Goal: Information Seeking & Learning: Learn about a topic

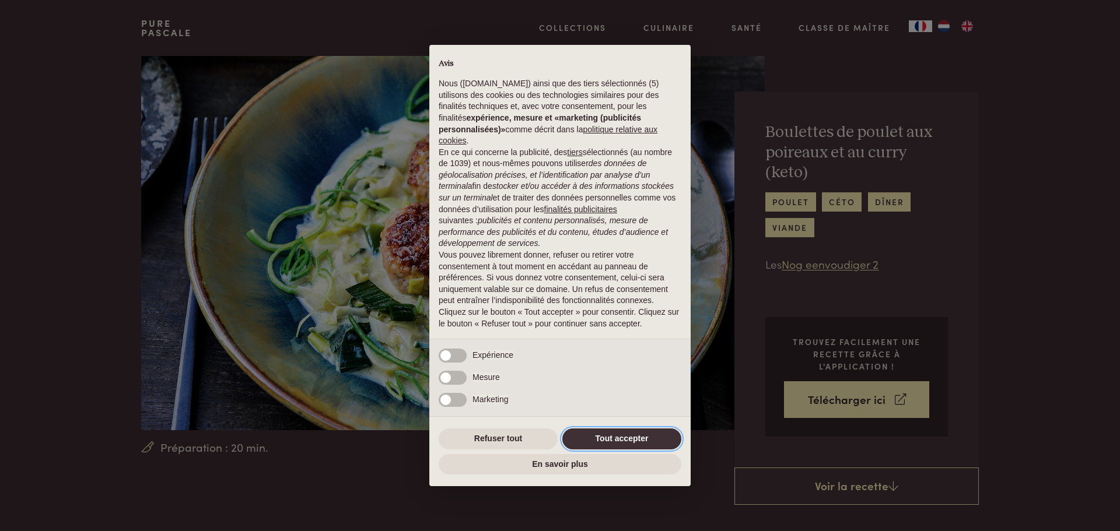
click at [645, 447] on button "Tout accepter" at bounding box center [621, 439] width 119 height 21
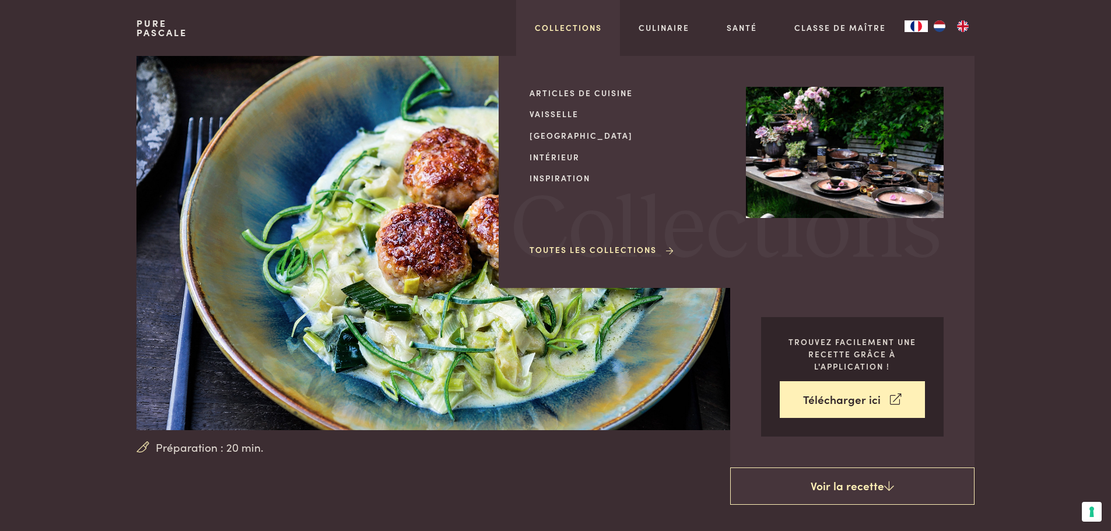
click at [574, 28] on link "Collections" at bounding box center [568, 28] width 67 height 12
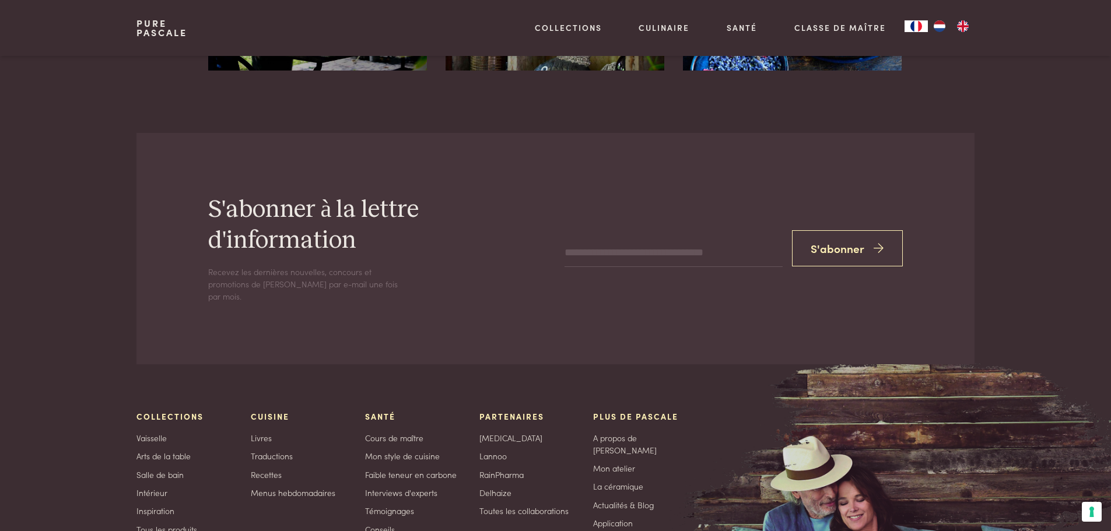
scroll to position [1961, 0]
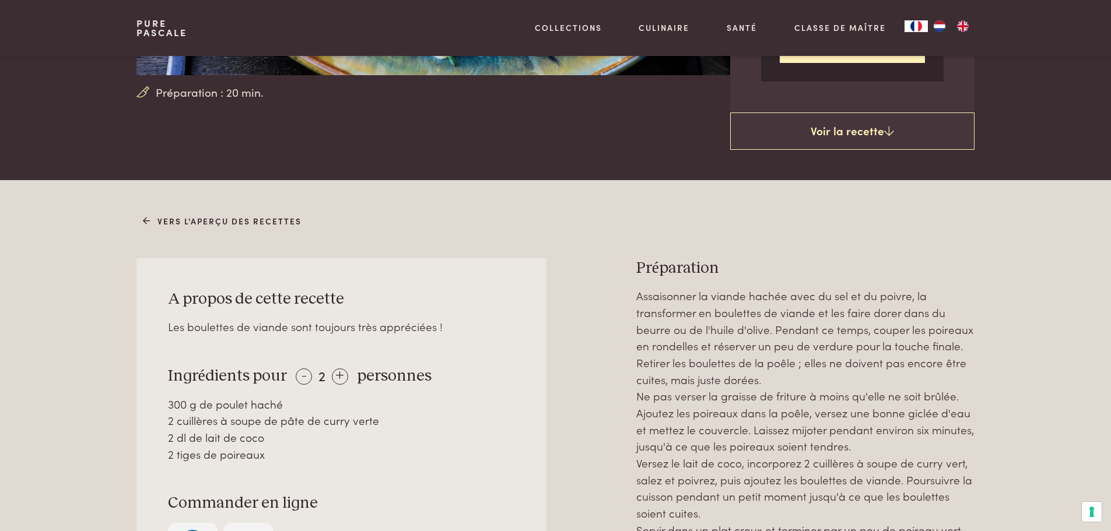
scroll to position [233, 0]
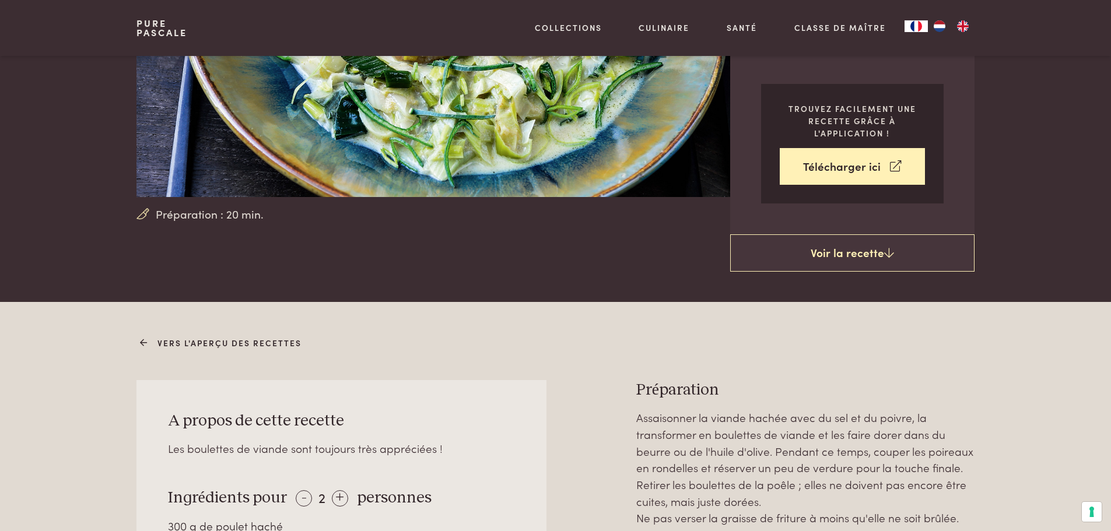
click at [150, 342] on link "Vers l'aperçu des recettes" at bounding box center [222, 343] width 159 height 12
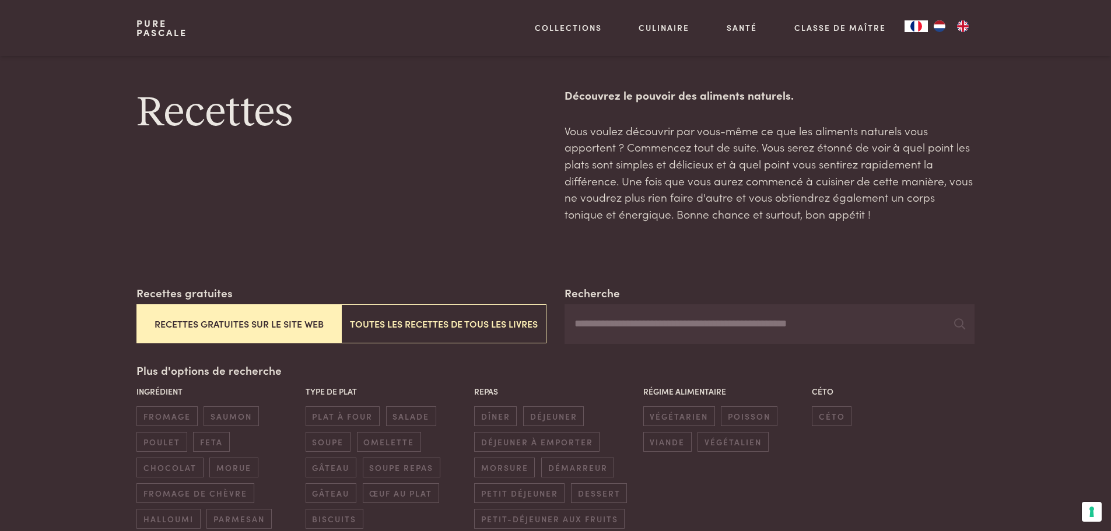
scroll to position [117, 0]
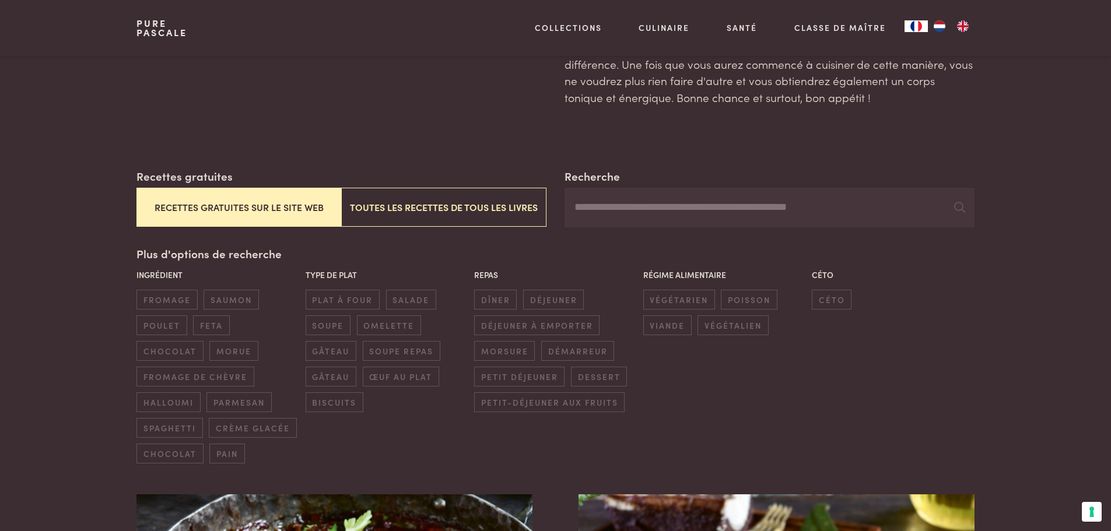
click at [293, 210] on button "Recettes gratuites sur le site web" at bounding box center [238, 207] width 205 height 39
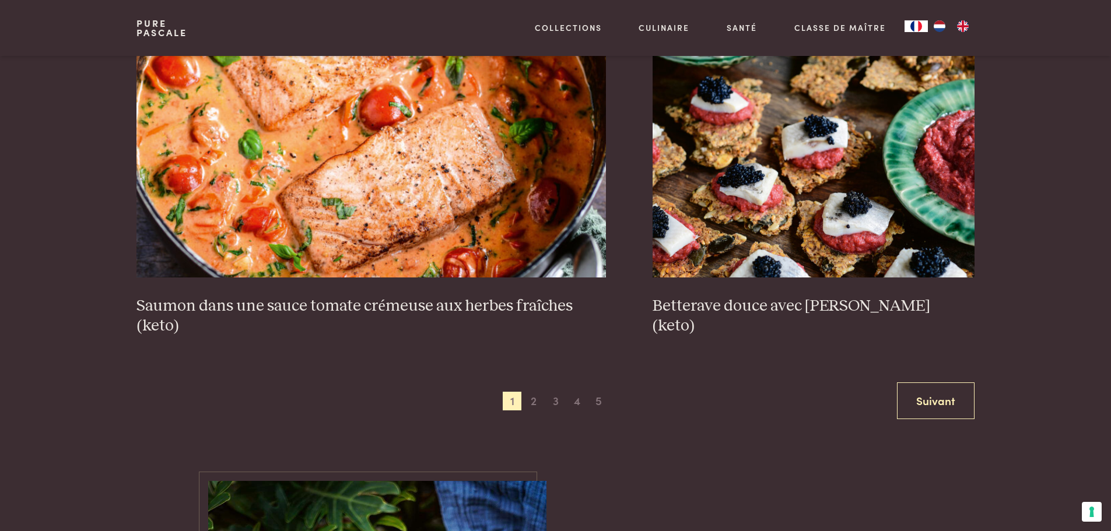
scroll to position [2151, 0]
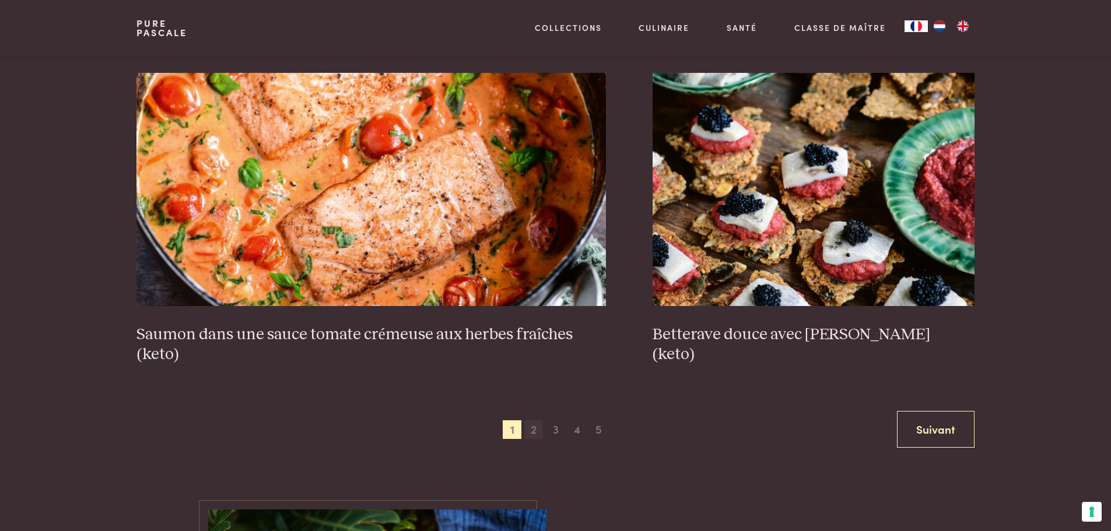
click at [528, 428] on span "2" at bounding box center [533, 429] width 19 height 19
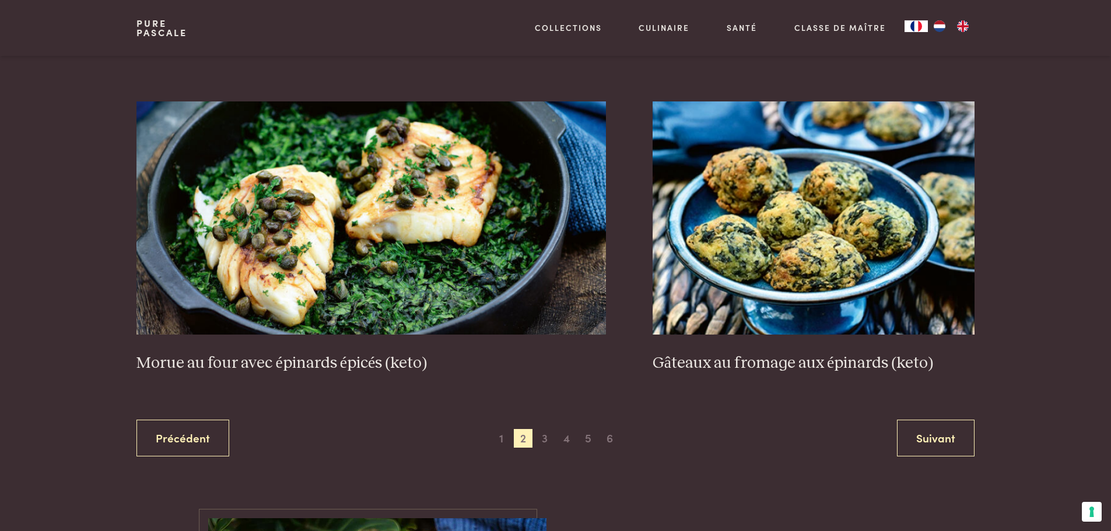
scroll to position [2151, 0]
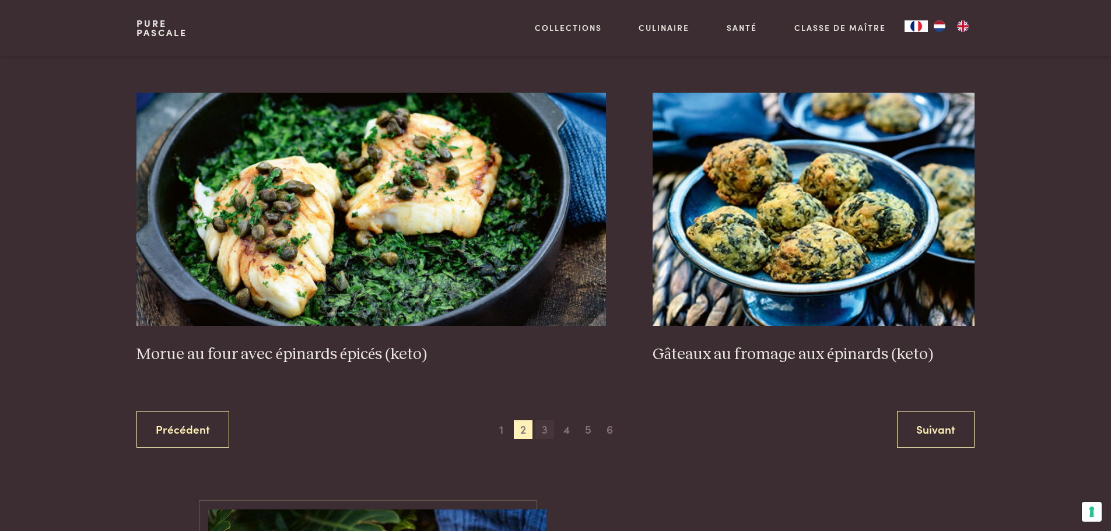
click at [539, 430] on span "3" at bounding box center [544, 429] width 19 height 19
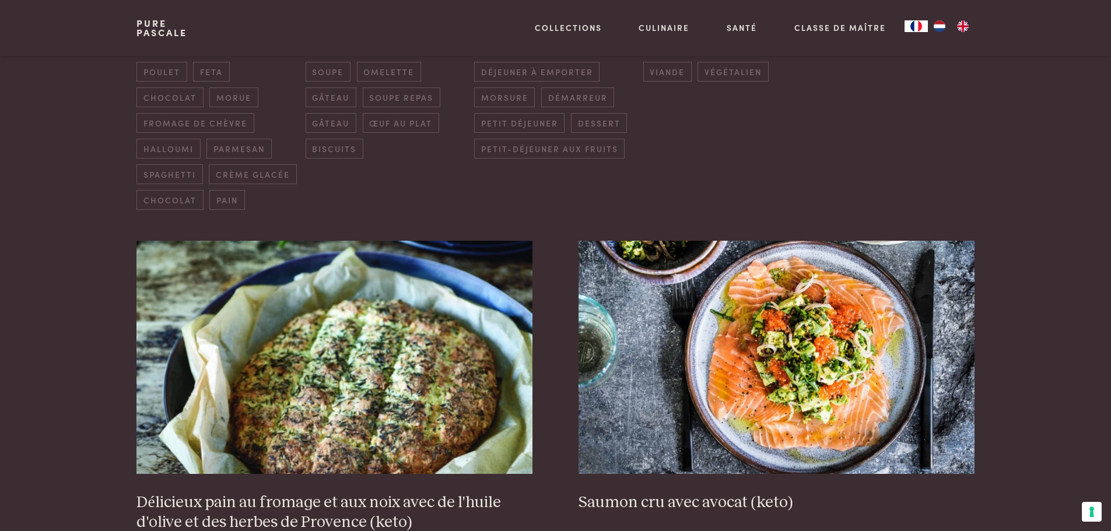
scroll to position [518, 0]
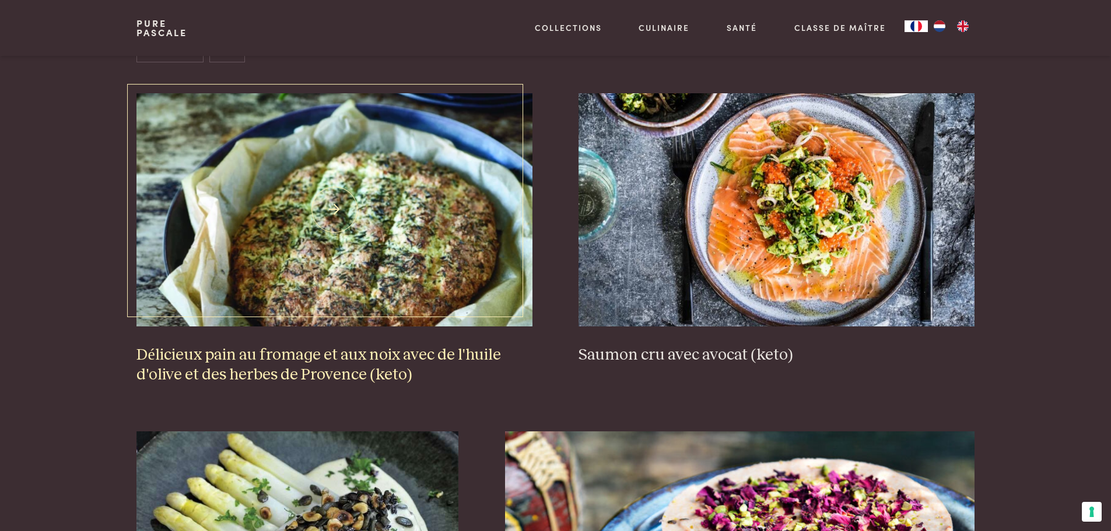
drag, startPoint x: 227, startPoint y: 362, endPoint x: 51, endPoint y: 304, distance: 184.6
drag, startPoint x: 51, startPoint y: 304, endPoint x: 55, endPoint y: 356, distance: 52.0
click at [306, 236] on img at bounding box center [333, 209] width 395 height 233
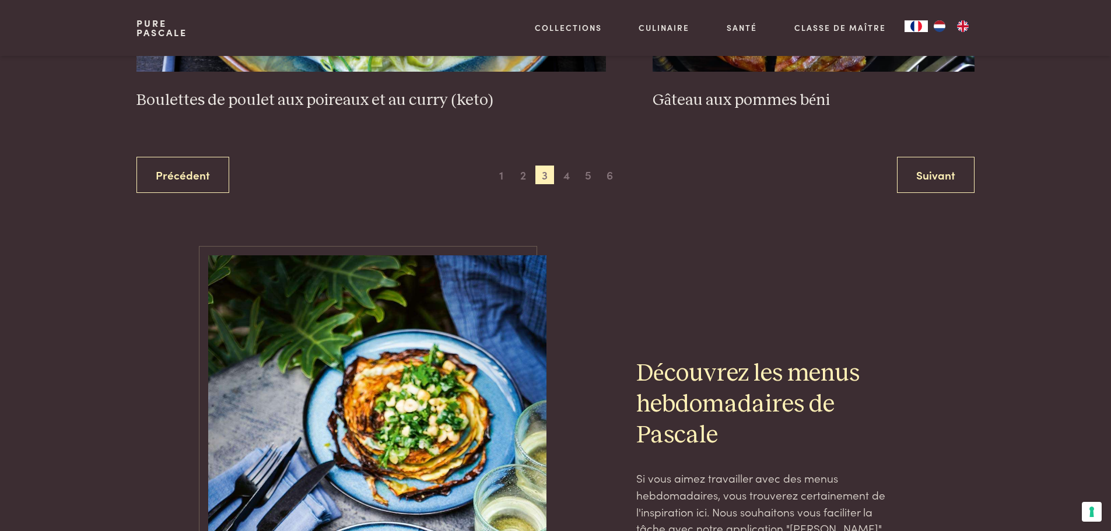
scroll to position [2442, 0]
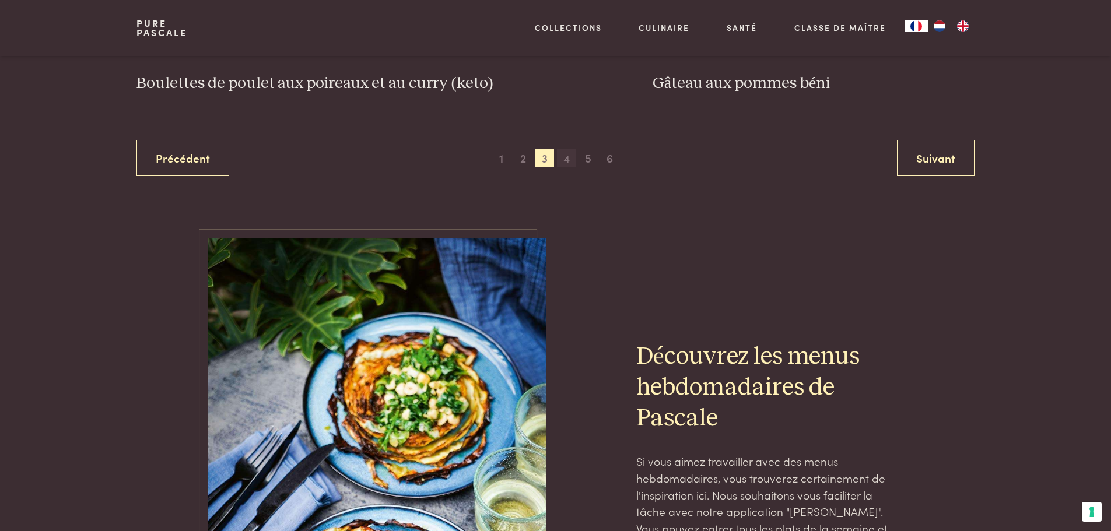
click at [557, 164] on span "4" at bounding box center [566, 158] width 19 height 19
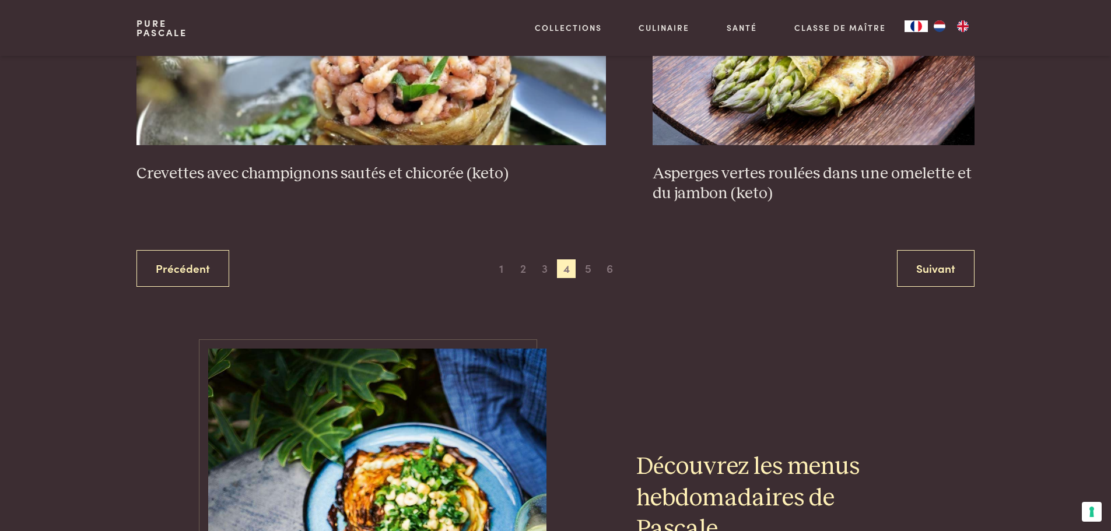
scroll to position [2325, 0]
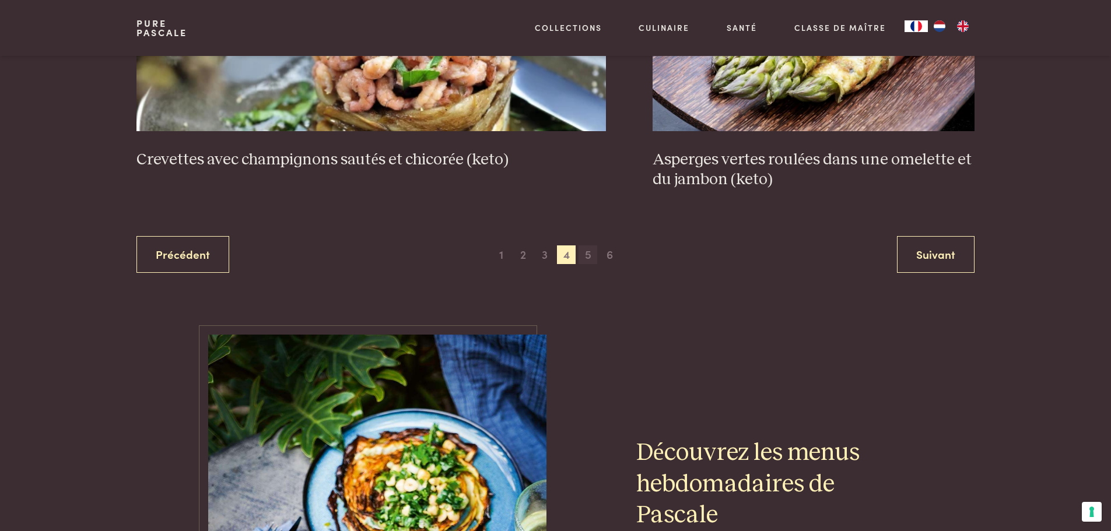
click at [590, 254] on span "5" at bounding box center [587, 254] width 19 height 19
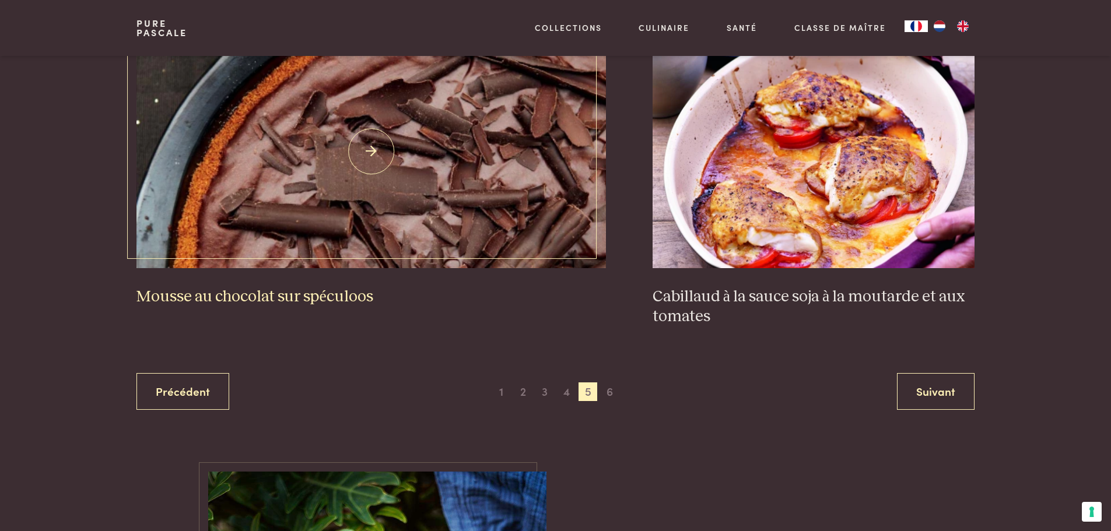
scroll to position [2209, 0]
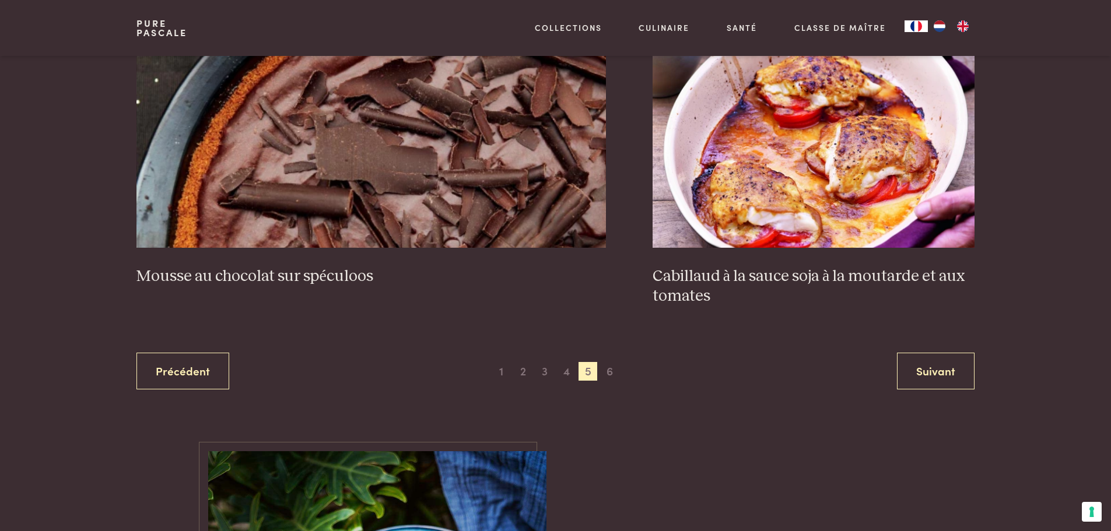
click at [599, 369] on div "1 2 3 4 5 6" at bounding box center [555, 371] width 127 height 19
click at [607, 371] on span "6" at bounding box center [610, 371] width 19 height 19
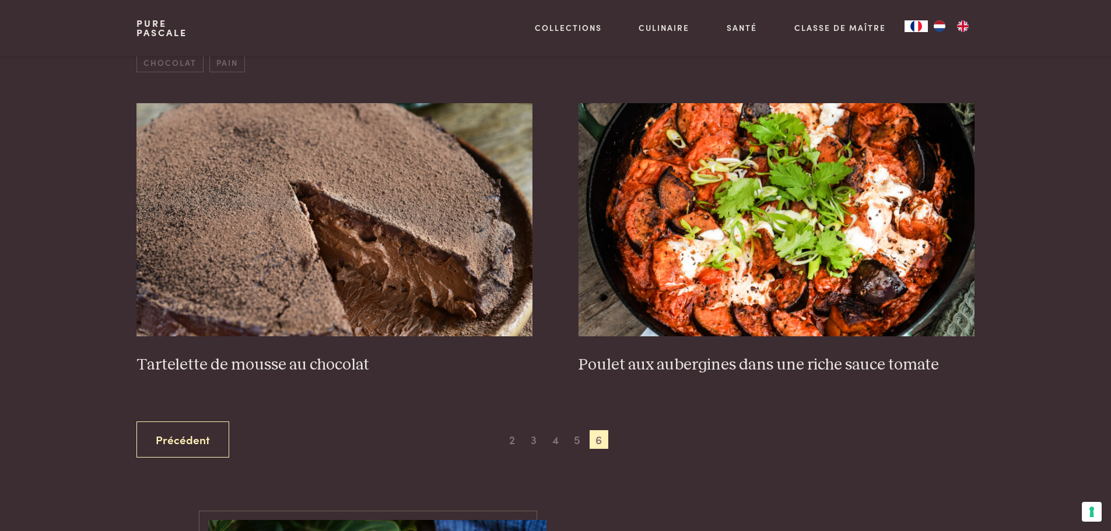
scroll to position [518, 0]
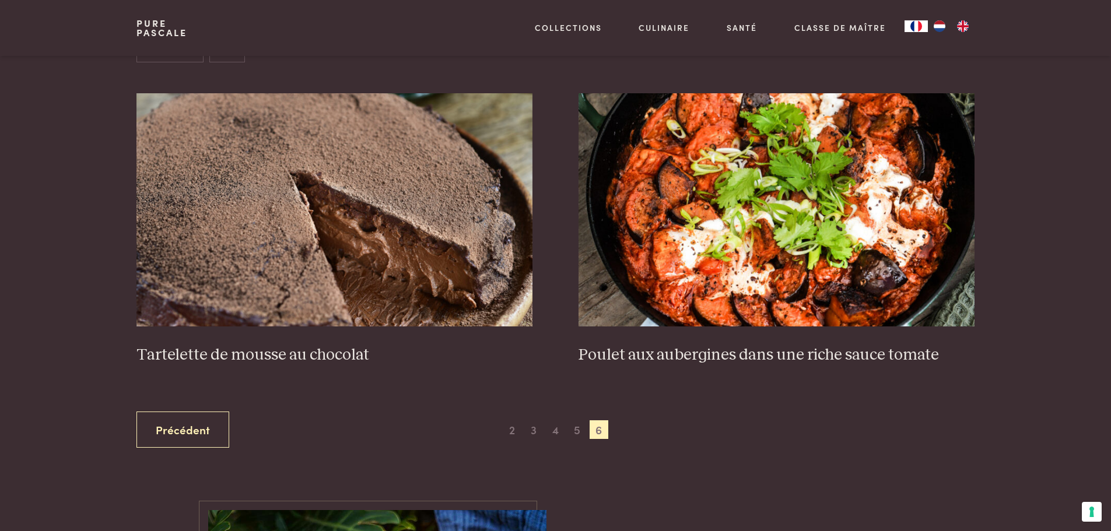
drag, startPoint x: 545, startPoint y: 353, endPoint x: 836, endPoint y: 447, distance: 305.7
click at [836, 447] on div "Précédent 1 2 3 4 5 6 Suivant" at bounding box center [554, 430] width 837 height 37
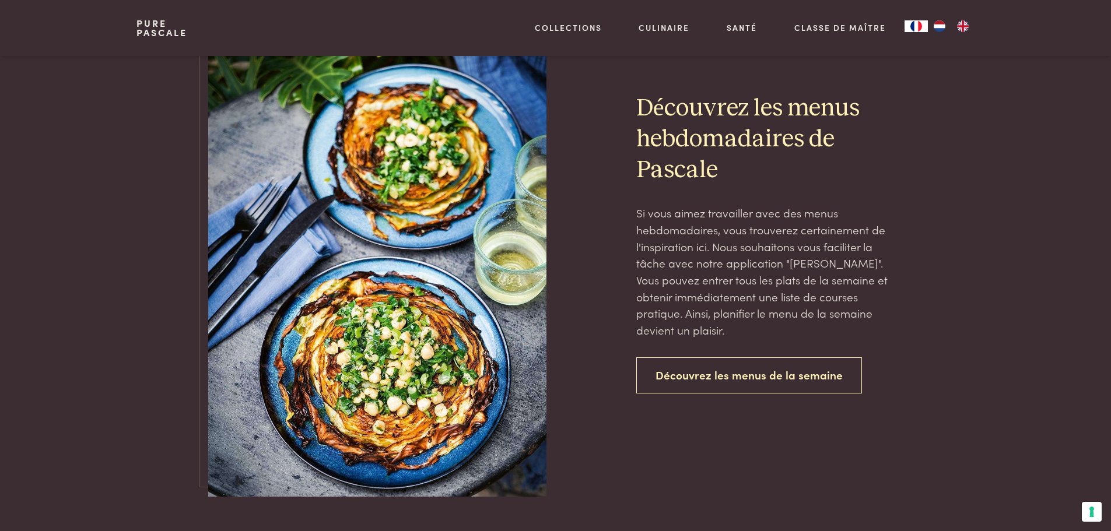
scroll to position [1043, 0]
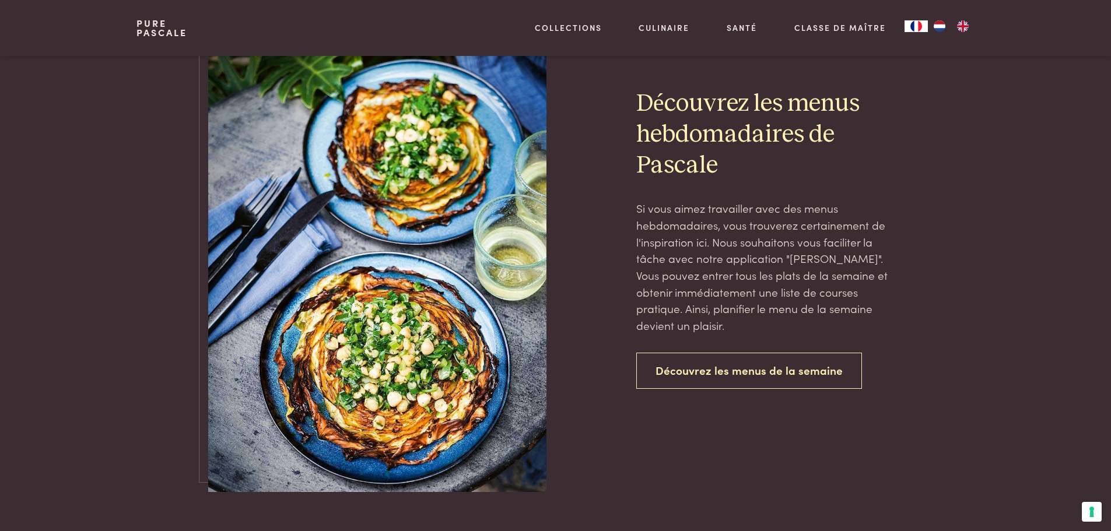
click at [434, 201] on img at bounding box center [377, 238] width 338 height 507
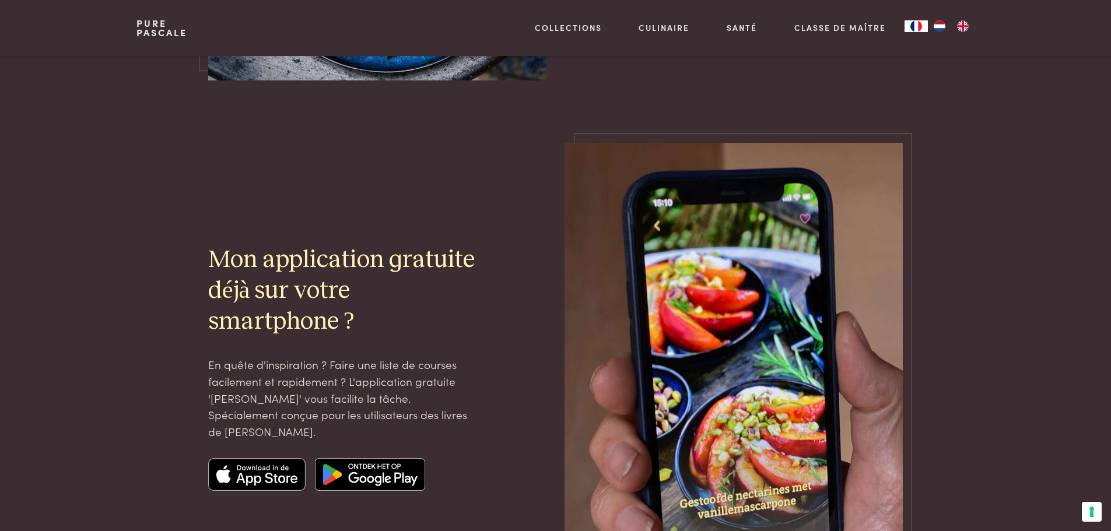
scroll to position [1451, 0]
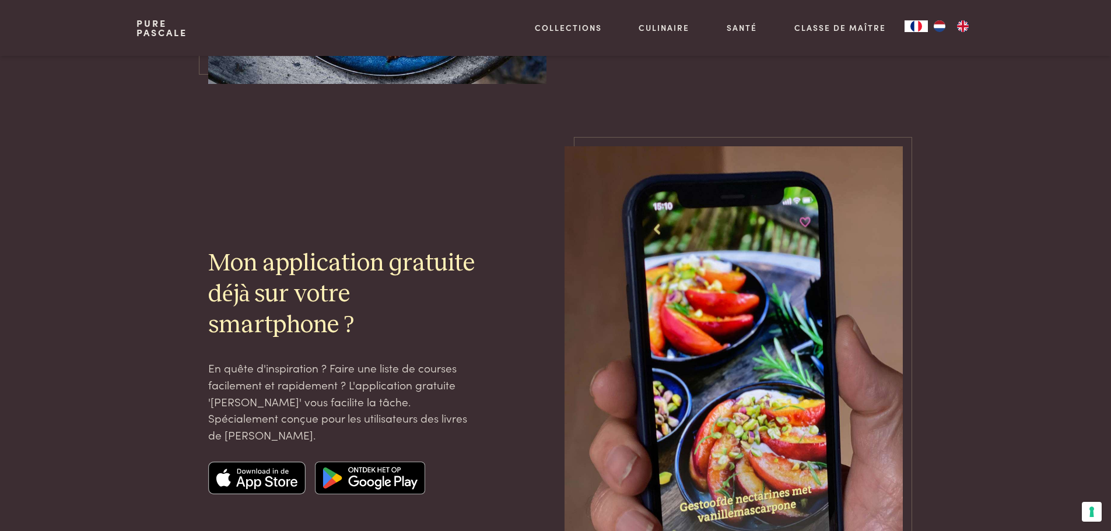
click at [262, 478] on img at bounding box center [257, 478] width 98 height 33
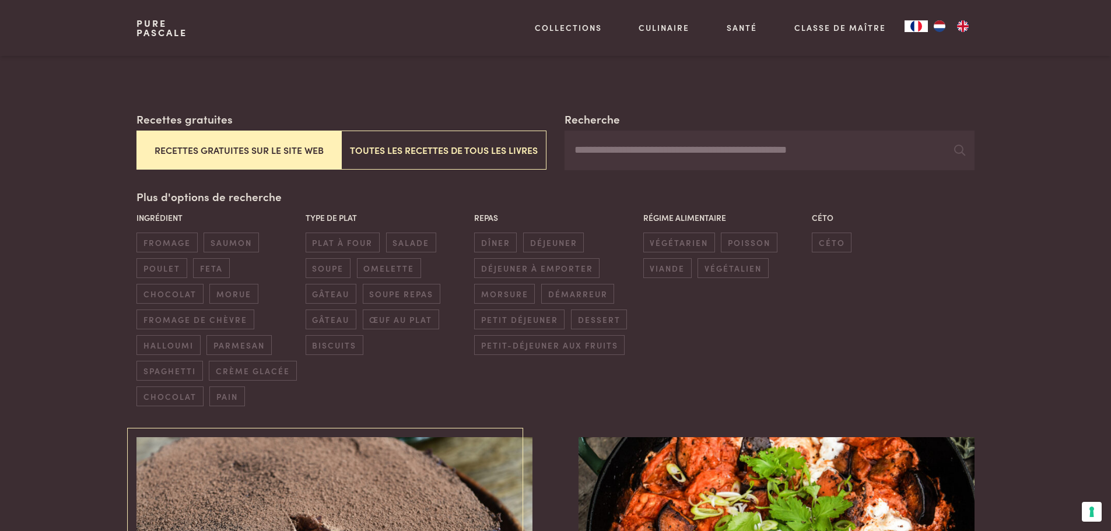
scroll to position [175, 0]
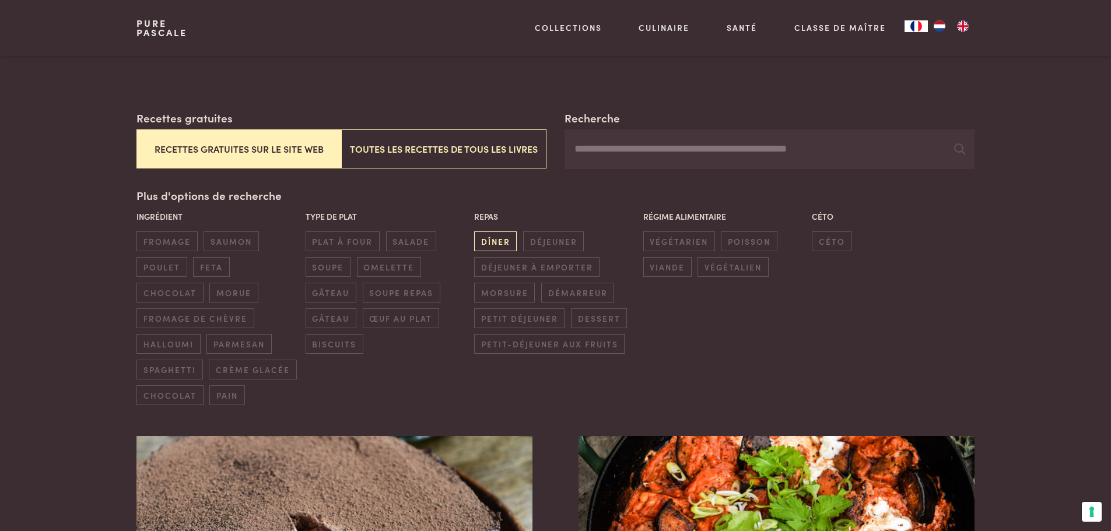
click at [511, 245] on span "dîner" at bounding box center [495, 240] width 43 height 19
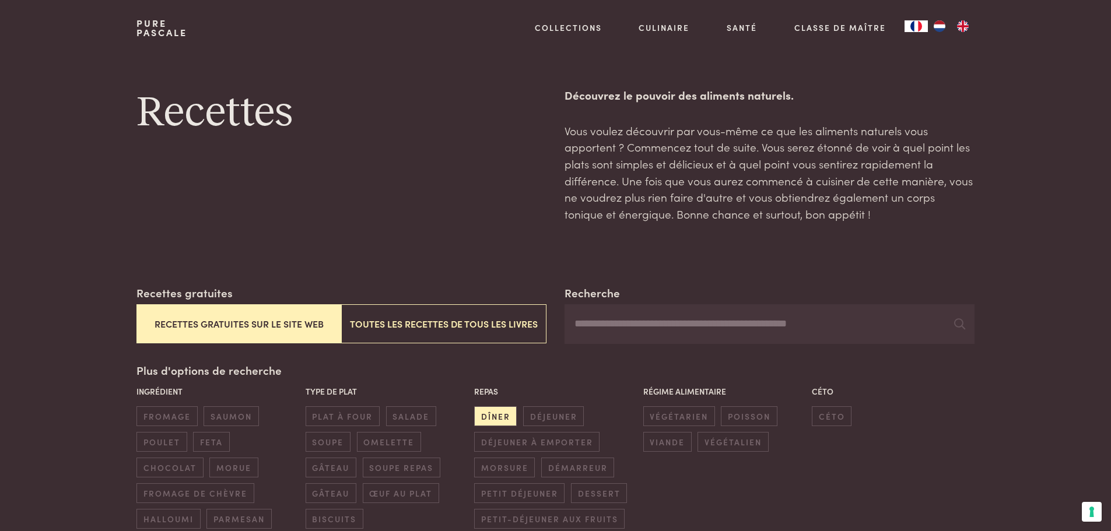
click at [449, 162] on div "Recettes" at bounding box center [340, 155] width 409 height 136
